Goal: Task Accomplishment & Management: Manage account settings

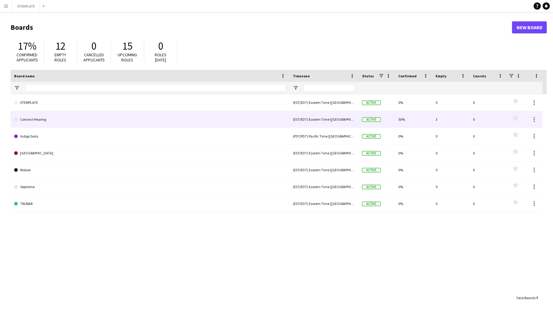
click at [39, 120] on link "Connect Hearing" at bounding box center [150, 119] width 272 height 17
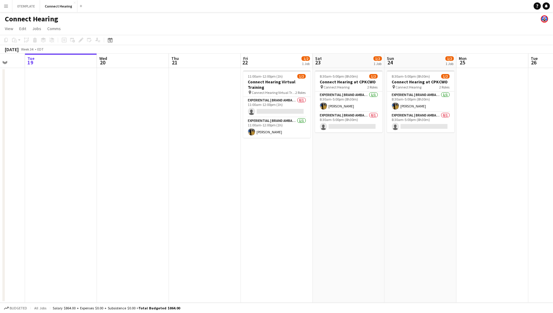
scroll to position [0, 194]
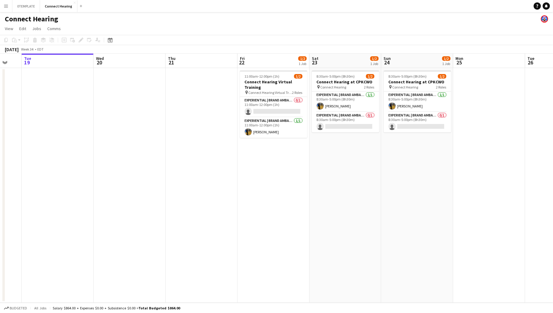
click at [279, 164] on app-date-cell "11:00am-12:00pm (1h) 1/2 Connect Hearing Virtual Training pin Connect Hearing V…" at bounding box center [274, 185] width 72 height 235
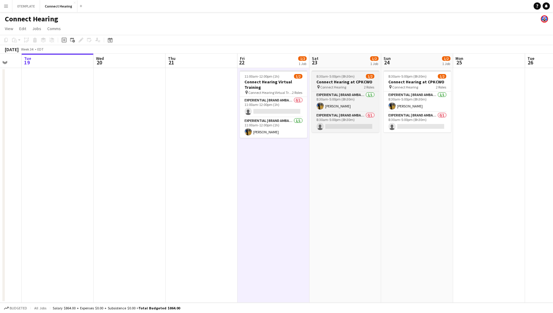
click at [347, 77] on span "8:30am-5:00pm (8h30m)" at bounding box center [336, 76] width 38 height 5
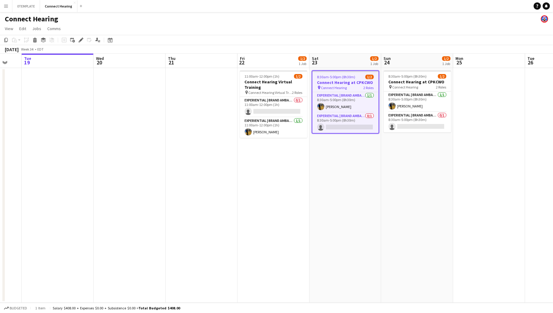
click at [277, 167] on app-date-cell "11:00am-12:00pm (1h) 1/2 Connect Hearing Virtual Training pin Connect Hearing V…" at bounding box center [274, 185] width 72 height 235
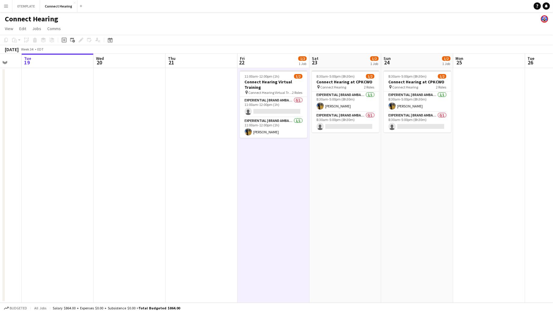
click at [268, 171] on app-date-cell "11:00am-12:00pm (1h) 1/2 Connect Hearing Virtual Training pin Connect Hearing V…" at bounding box center [274, 185] width 72 height 235
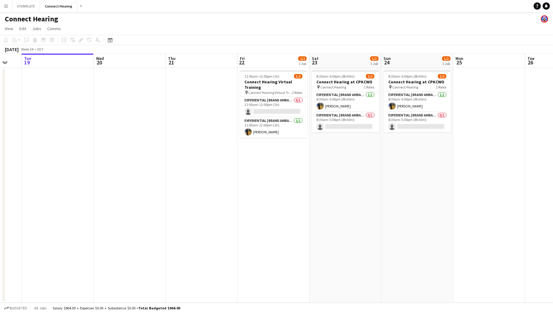
click at [268, 171] on app-date-cell "11:00am-12:00pm (1h) 1/2 Connect Hearing Virtual Training pin Connect Hearing V…" at bounding box center [274, 185] width 72 height 235
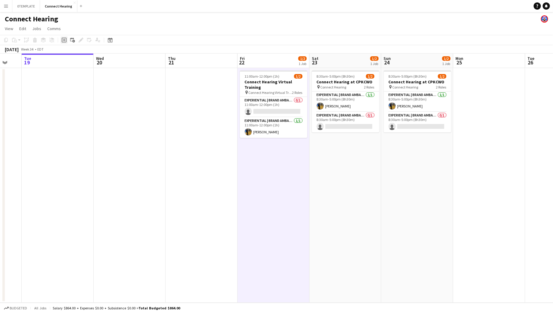
click at [67, 40] on div "Add job" at bounding box center [64, 39] width 7 height 7
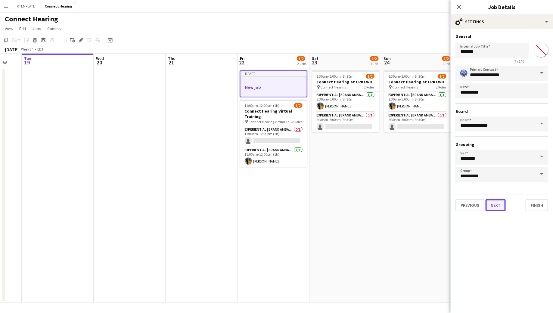
click at [492, 204] on button "Next" at bounding box center [496, 205] width 20 height 12
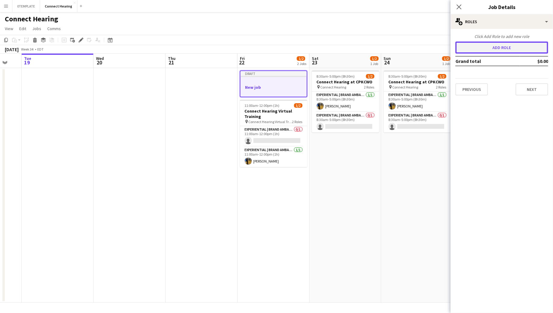
click at [497, 49] on button "Add role" at bounding box center [502, 48] width 93 height 12
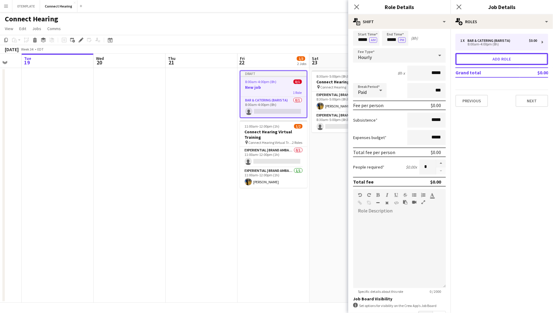
scroll to position [63, 0]
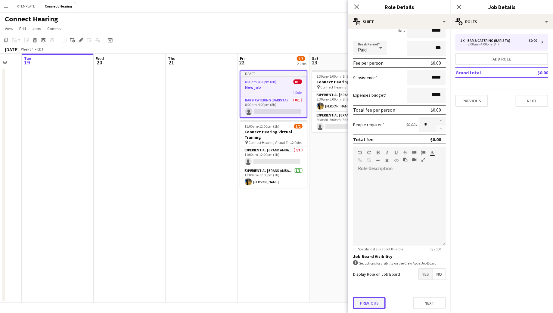
click at [368, 301] on button "Previous" at bounding box center [369, 303] width 33 height 12
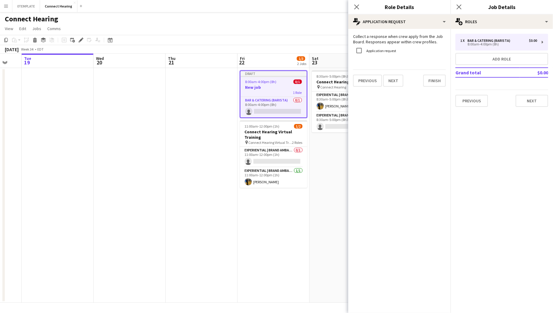
scroll to position [0, 0]
click at [314, 161] on app-date-cell "8:30am-5:00pm (8h30m) 1/2 Connect Hearing at CPKCWO pin Connect Hearing 2 Roles…" at bounding box center [346, 185] width 72 height 235
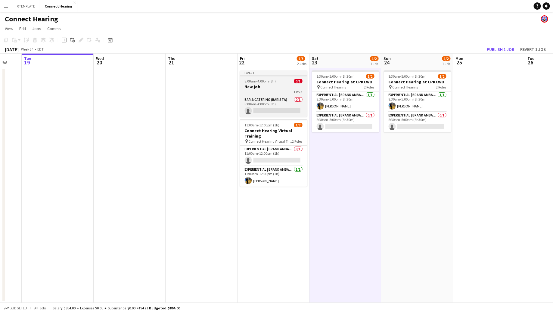
click at [268, 87] on h3 "New job" at bounding box center [273, 86] width 67 height 5
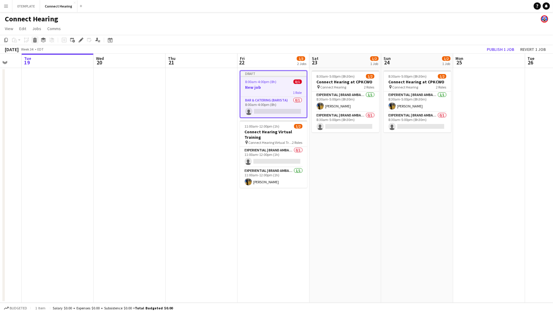
click at [37, 41] on div "Delete" at bounding box center [34, 39] width 7 height 7
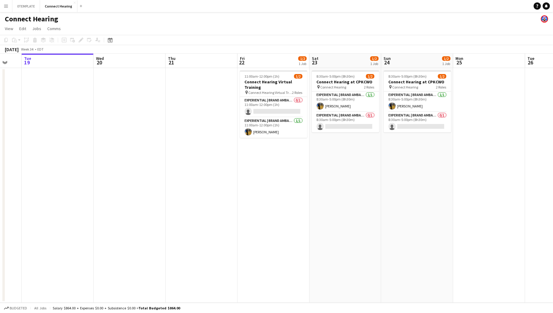
click at [283, 178] on app-date-cell "11:00am-12:00pm (1h) 1/2 Connect Hearing Virtual Training pin Connect Hearing V…" at bounding box center [274, 185] width 72 height 235
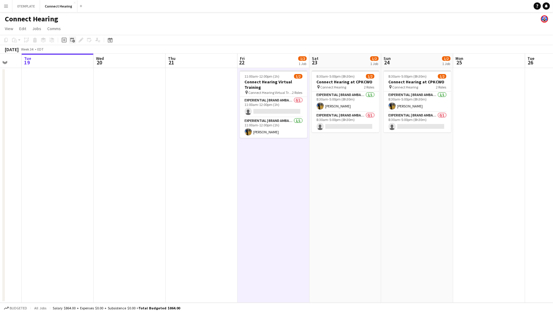
click at [72, 40] on icon "Add linked Job" at bounding box center [72, 40] width 5 height 5
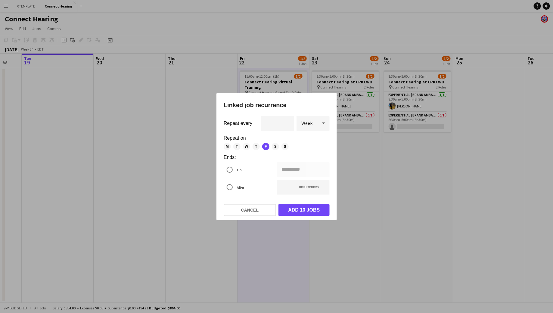
click at [276, 147] on span "S" at bounding box center [275, 146] width 7 height 7
click at [286, 147] on span "S" at bounding box center [285, 146] width 7 height 7
click at [307, 126] on span "Week" at bounding box center [307, 123] width 11 height 6
click at [310, 142] on span "Day" at bounding box center [313, 140] width 23 height 6
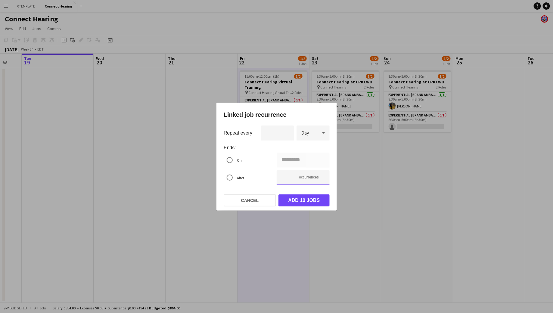
drag, startPoint x: 289, startPoint y: 176, endPoint x: 279, endPoint y: 177, distance: 10.0
click at [279, 177] on input "**" at bounding box center [303, 177] width 53 height 15
type input "**********"
type input "*"
click at [304, 200] on button "Add 4 jobs" at bounding box center [304, 201] width 51 height 12
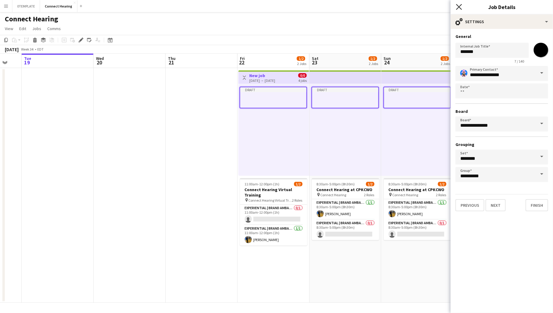
click at [461, 7] on icon "Close pop-in" at bounding box center [459, 7] width 6 height 6
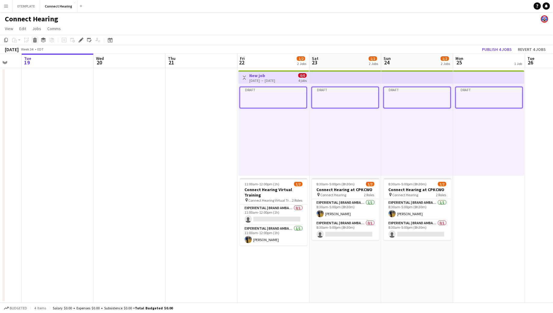
click at [36, 40] on icon at bounding box center [34, 40] width 3 height 3
